Goal: Communication & Community: Answer question/provide support

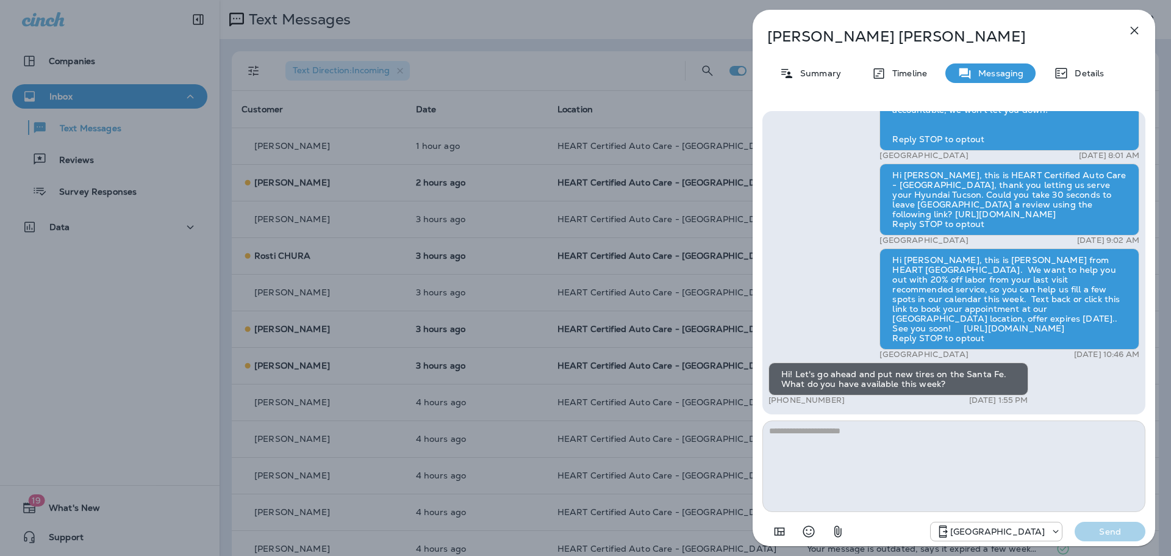
click at [1134, 30] on icon "button" at bounding box center [1135, 31] width 8 height 8
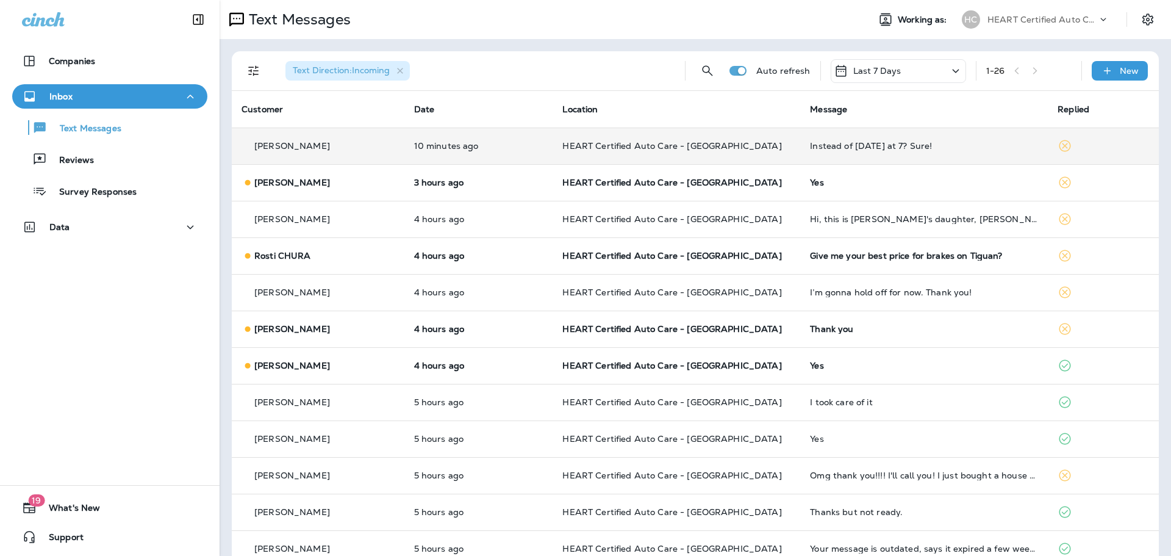
click at [847, 148] on div "Instead of [DATE] at 7? Sure!" at bounding box center [924, 146] width 228 height 10
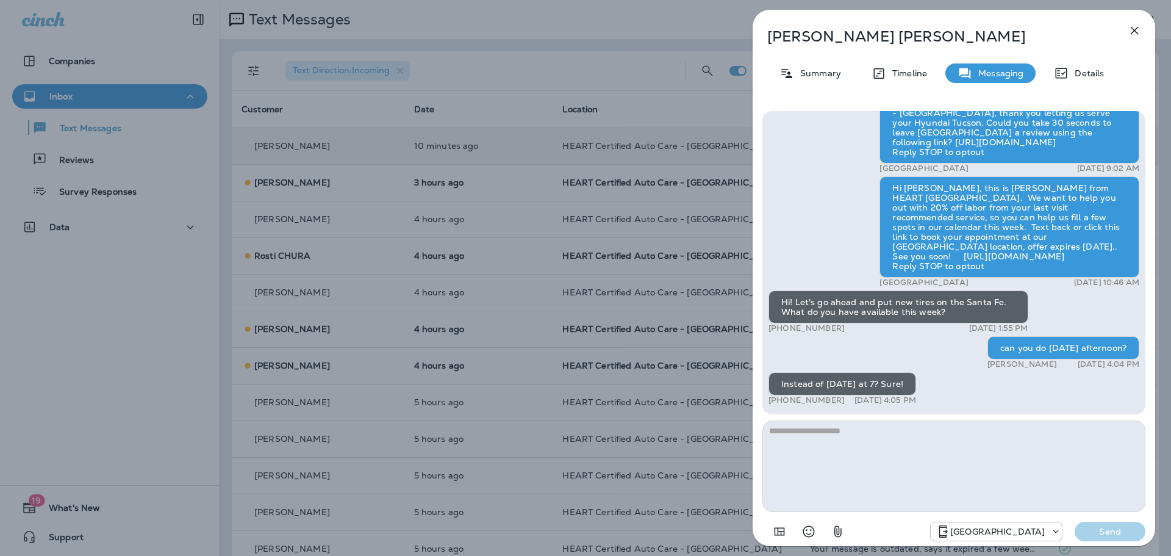
click at [1134, 27] on icon "button" at bounding box center [1134, 30] width 15 height 15
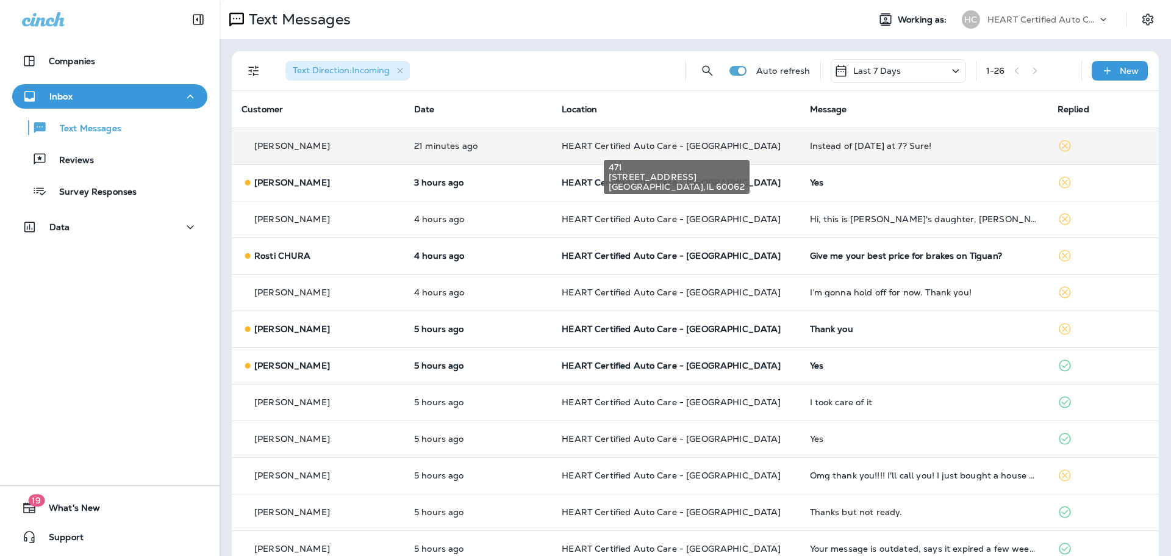
click at [612, 147] on span "HEART Certified Auto Care - [GEOGRAPHIC_DATA]" at bounding box center [671, 145] width 219 height 11
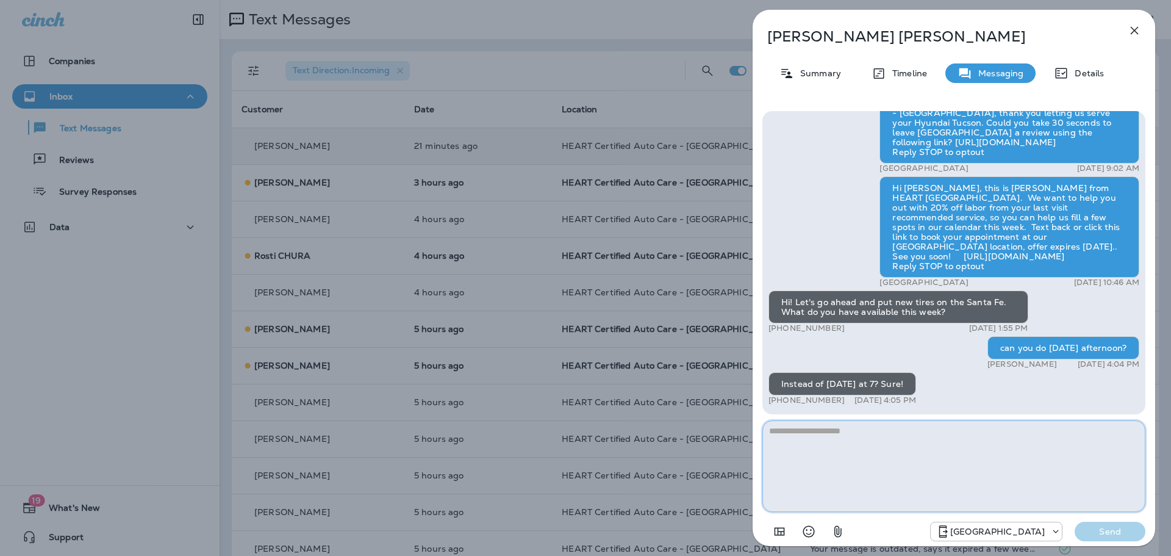
click at [859, 456] on textarea at bounding box center [953, 465] width 383 height 91
type textarea "**********"
click at [1106, 525] on button "Send" at bounding box center [1110, 531] width 71 height 20
